Goal: Transaction & Acquisition: Purchase product/service

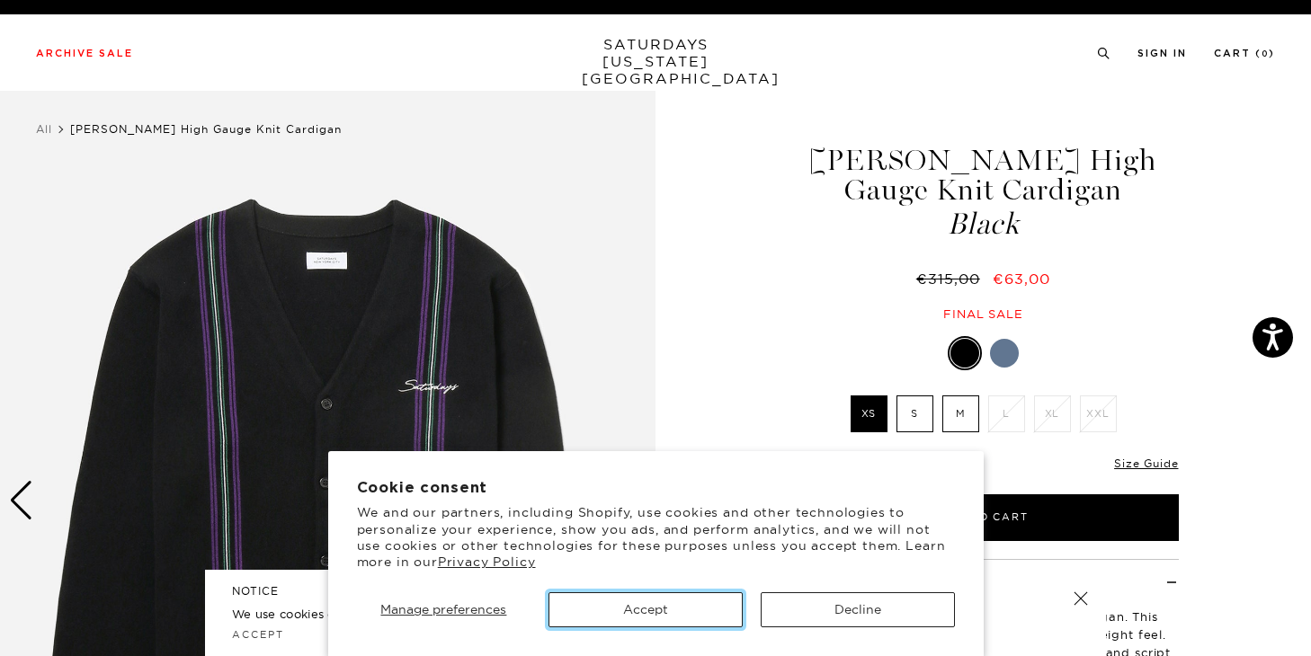
click at [631, 609] on button "Accept" at bounding box center [645, 609] width 194 height 35
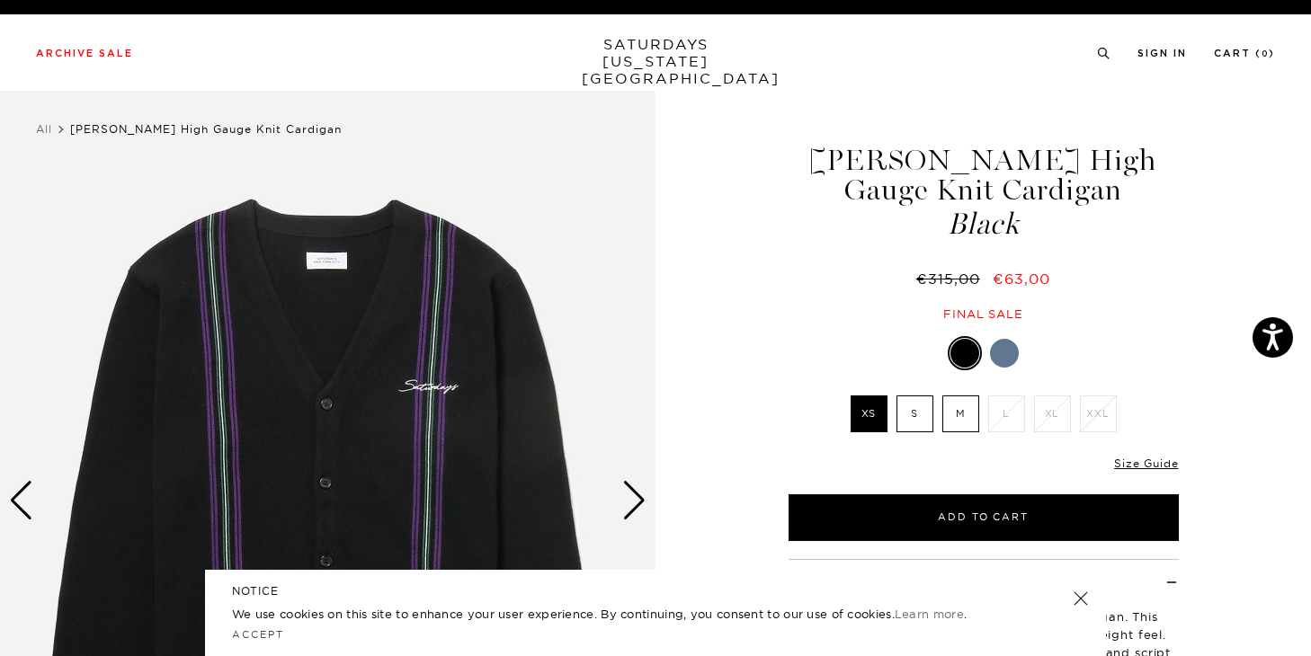
click at [1086, 594] on link at bounding box center [1080, 598] width 25 height 25
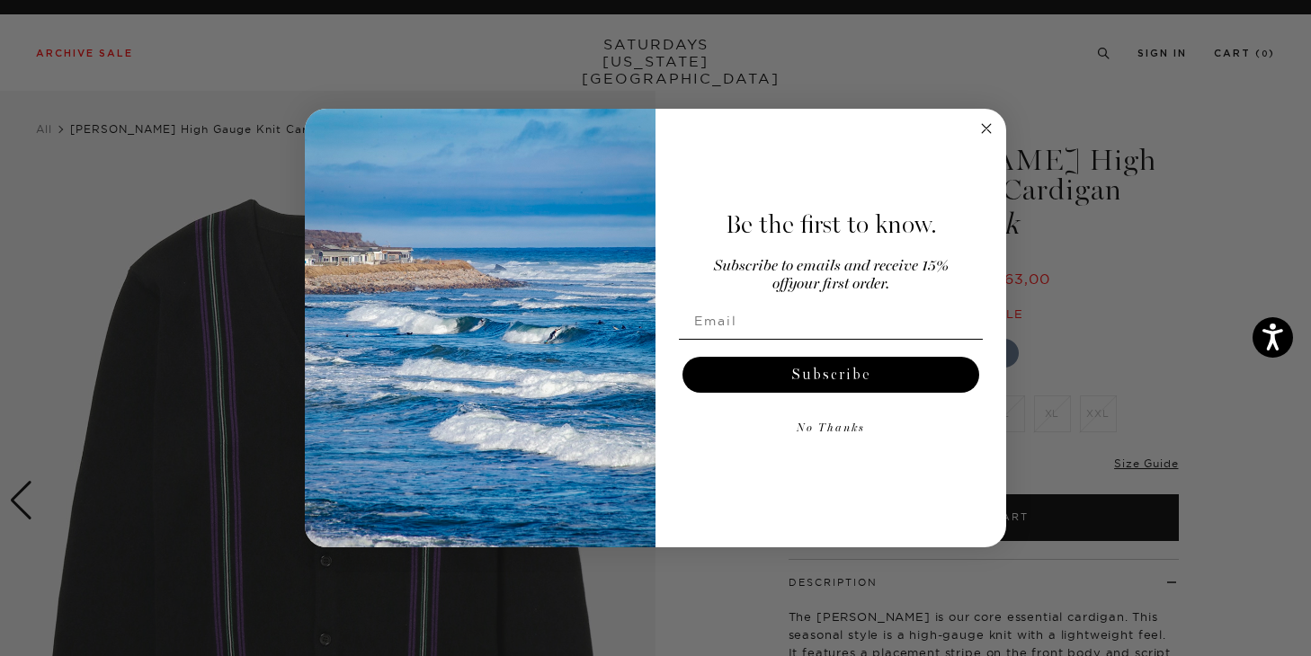
click at [948, 419] on button "No Thanks" at bounding box center [831, 429] width 304 height 36
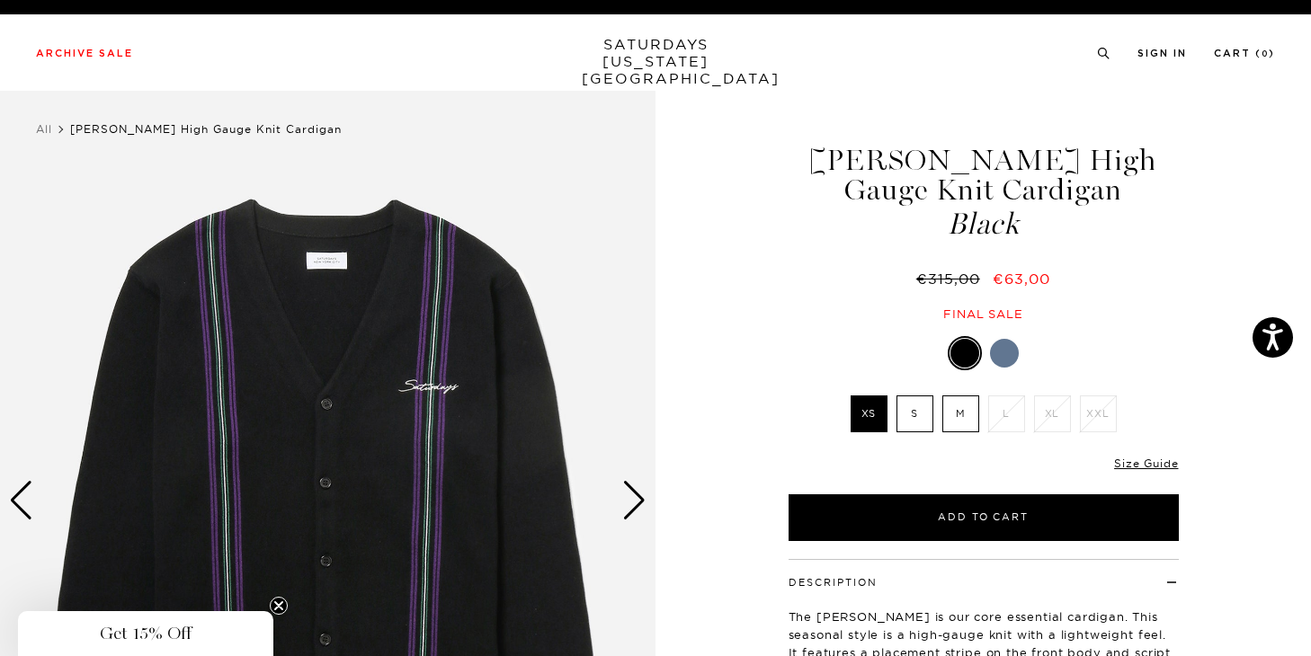
click at [964, 426] on label "M" at bounding box center [960, 414] width 37 height 37
click at [0, 0] on input "M" at bounding box center [0, 0] width 0 height 0
click at [921, 421] on label "S" at bounding box center [914, 414] width 37 height 37
click at [0, 0] on input "S" at bounding box center [0, 0] width 0 height 0
click at [956, 423] on label "M" at bounding box center [960, 414] width 37 height 37
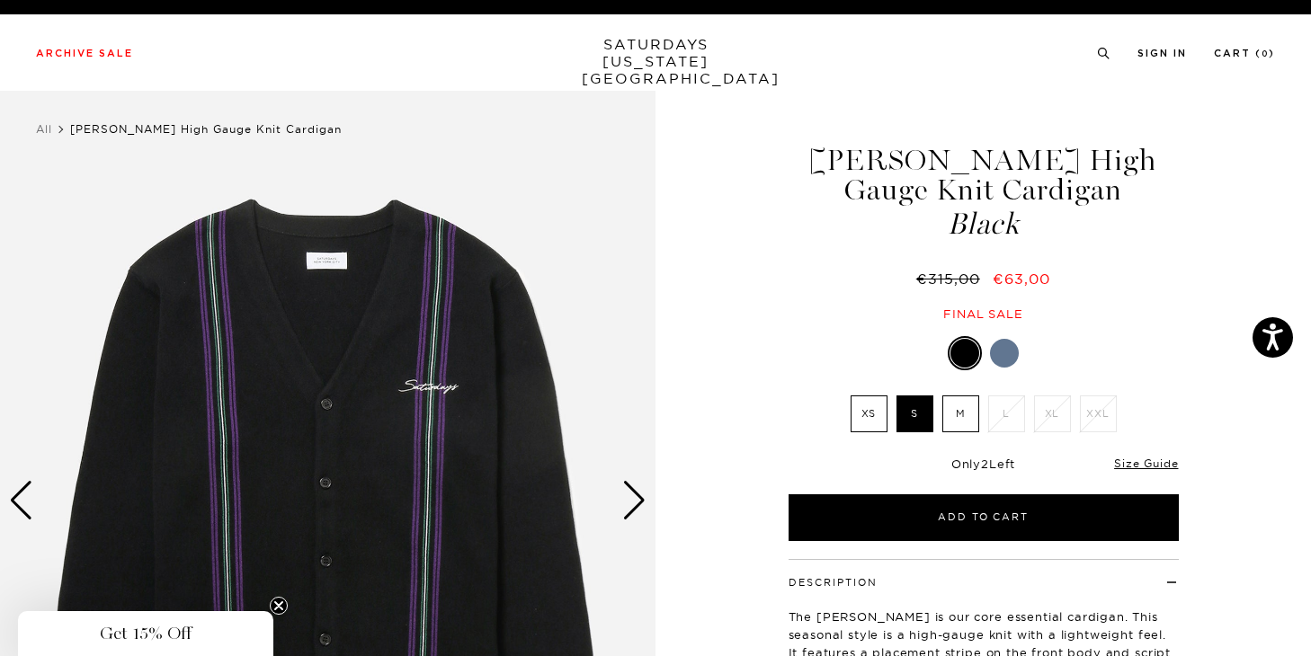
click at [0, 0] on input "M" at bounding box center [0, 0] width 0 height 0
click at [917, 423] on label "S" at bounding box center [914, 414] width 37 height 37
click at [0, 0] on input "S" at bounding box center [0, 0] width 0 height 0
click at [965, 432] on ul "XS S M L XL XXL" at bounding box center [983, 419] width 279 height 46
click at [956, 423] on label "M" at bounding box center [960, 414] width 37 height 37
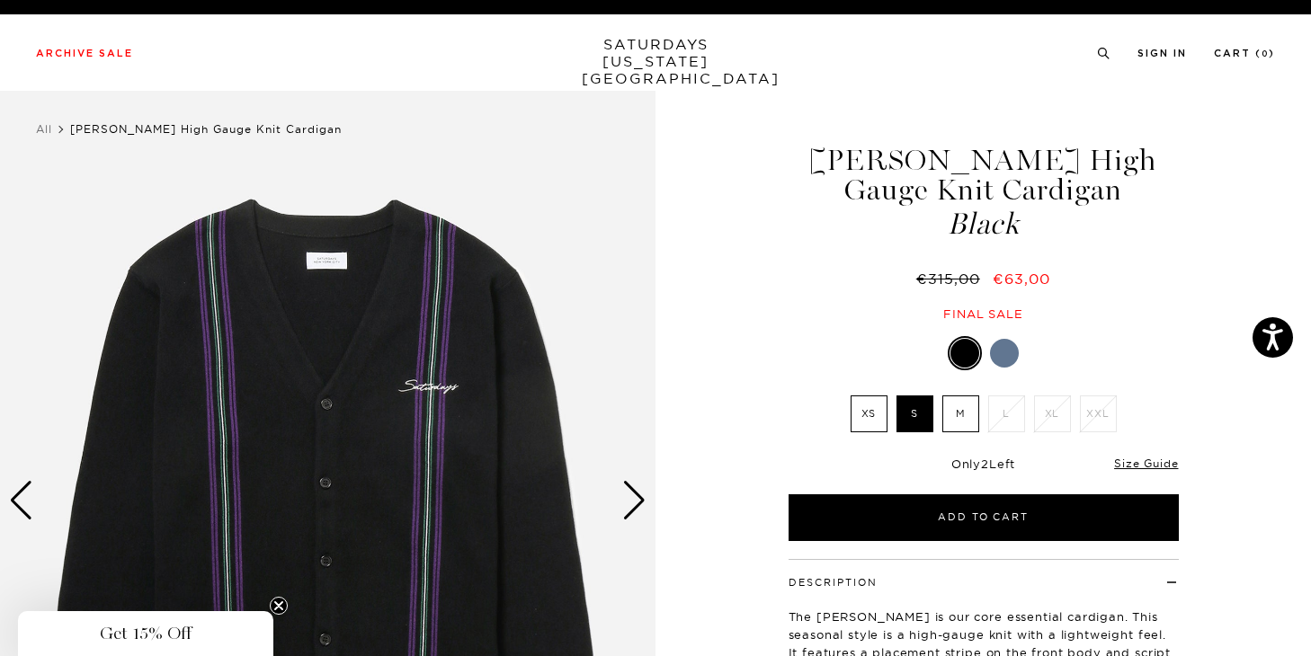
click at [0, 0] on input "M" at bounding box center [0, 0] width 0 height 0
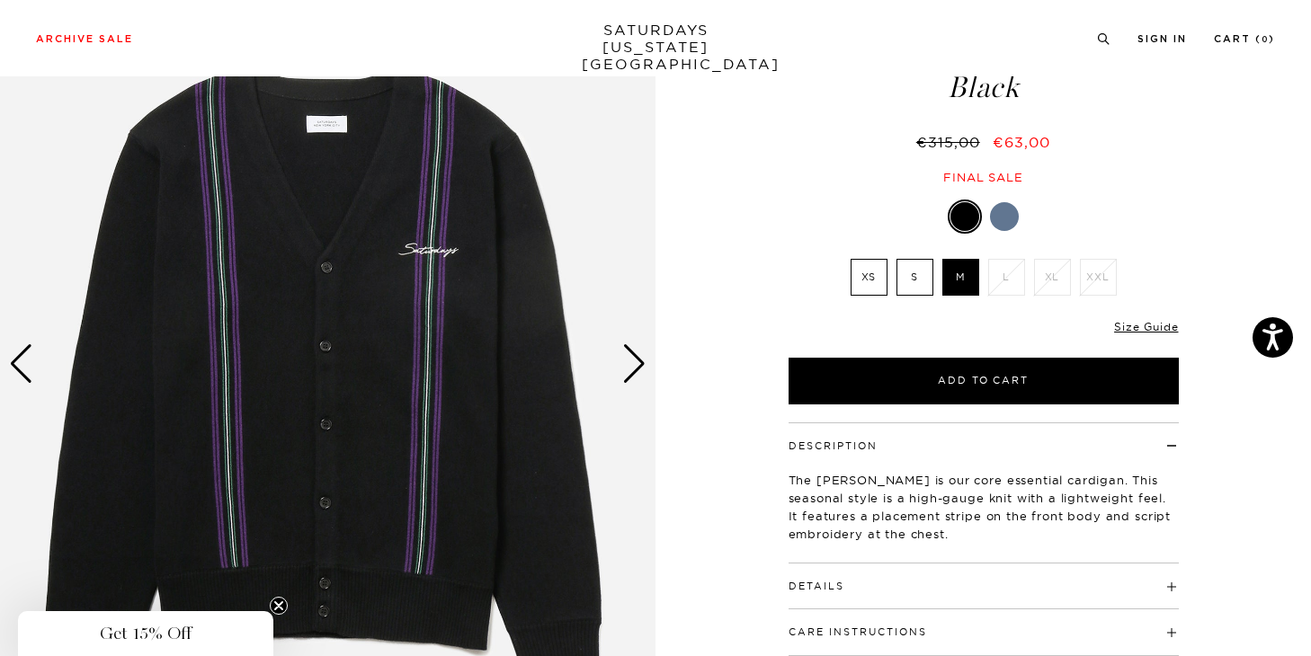
scroll to position [138, 0]
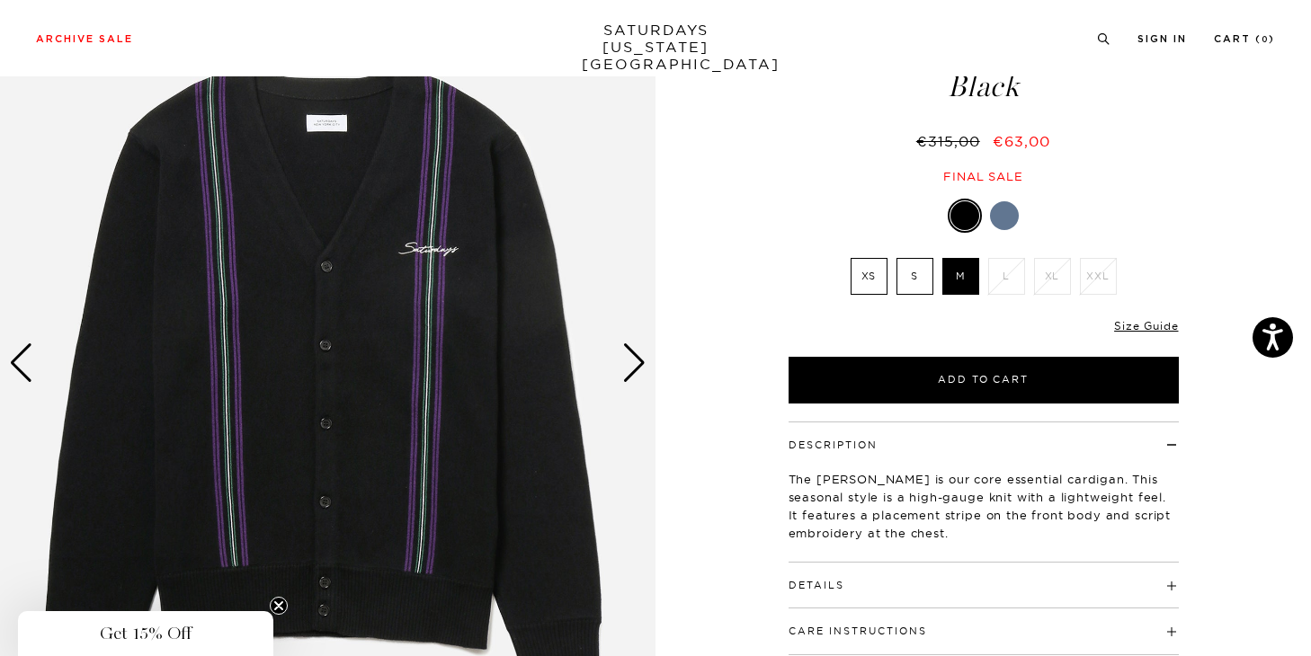
click at [619, 356] on img at bounding box center [327, 362] width 655 height 819
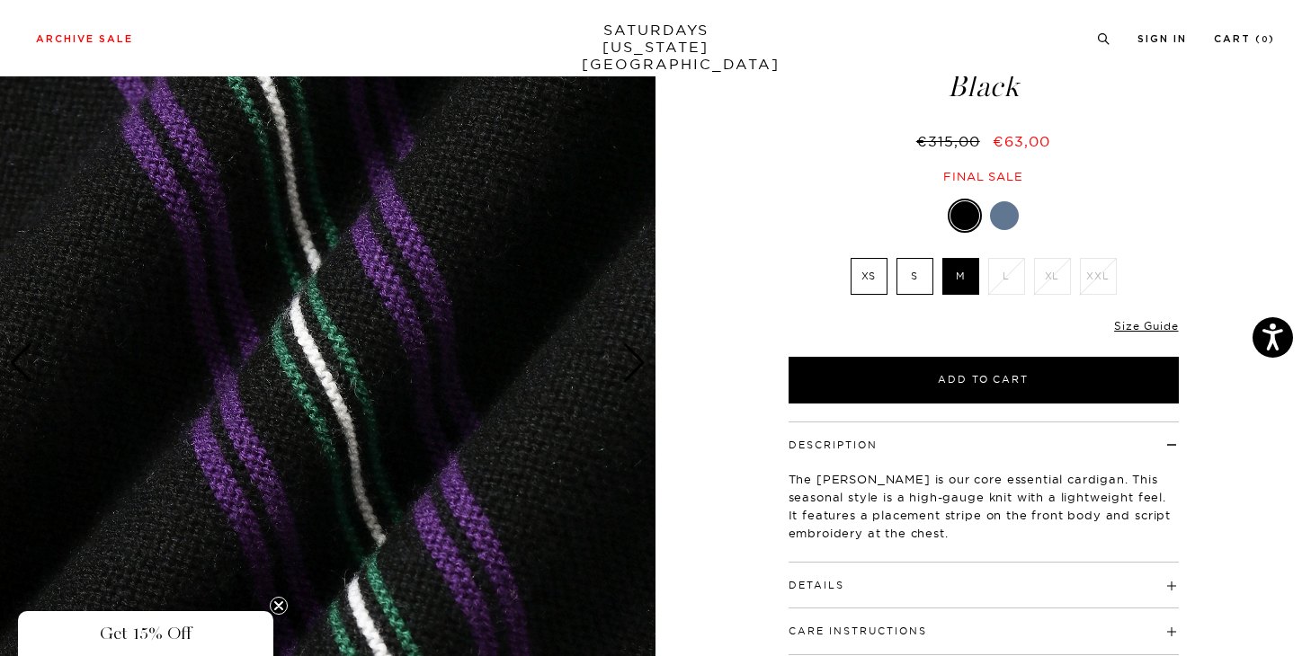
click at [619, 356] on img at bounding box center [327, 362] width 655 height 819
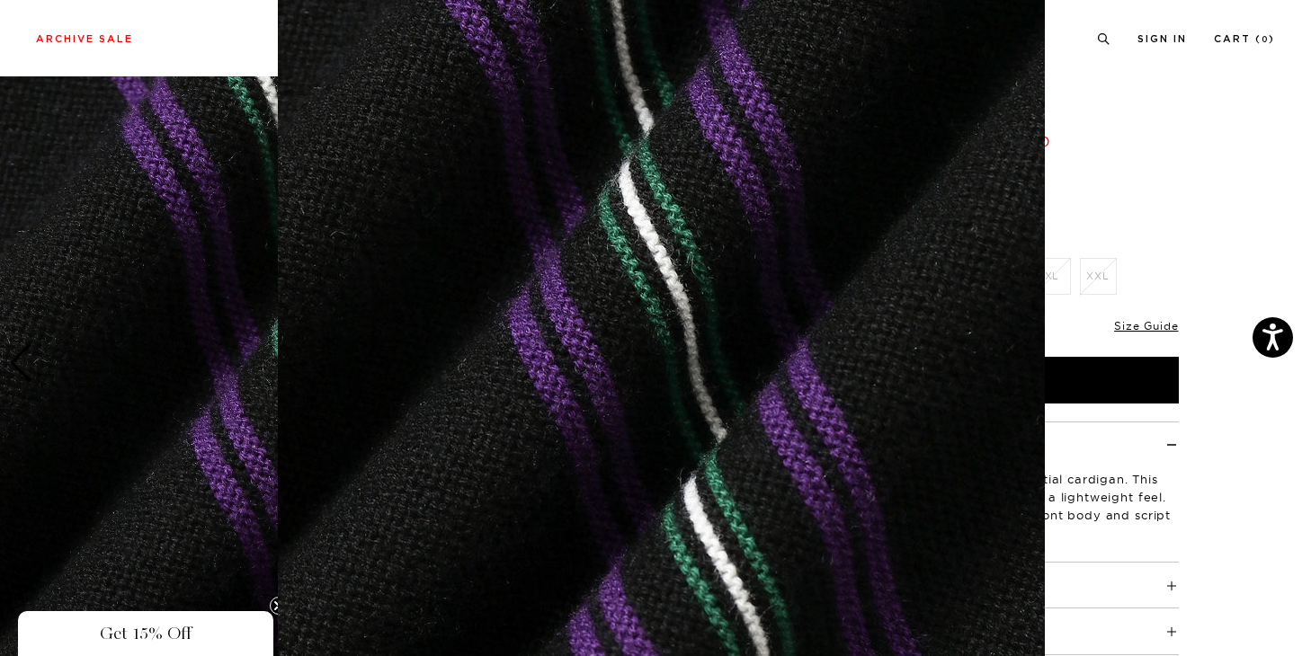
scroll to position [227, 0]
click at [266, 605] on figure at bounding box center [655, 328] width 1311 height 656
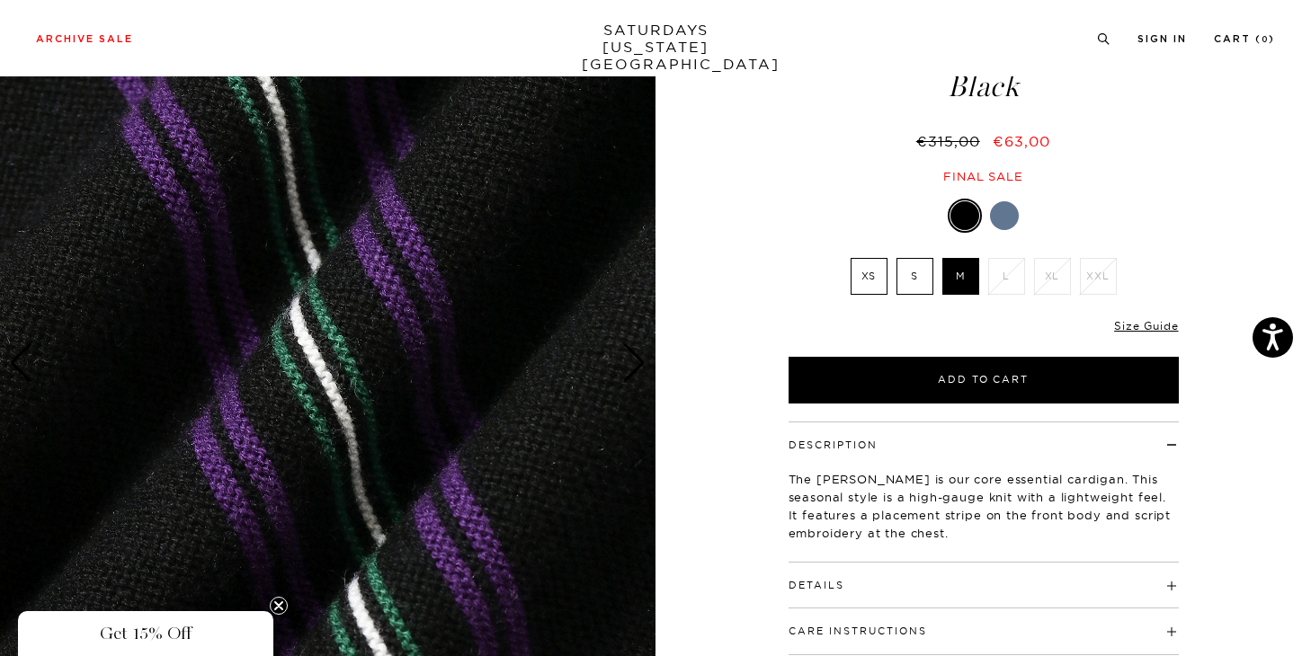
scroll to position [0, 0]
click at [277, 605] on icon "Close teaser" at bounding box center [278, 605] width 7 height 7
